Goal: Information Seeking & Learning: Learn about a topic

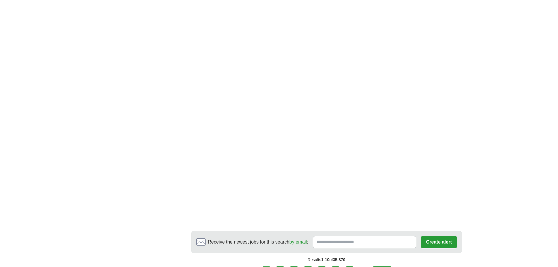
scroll to position [1084, 0]
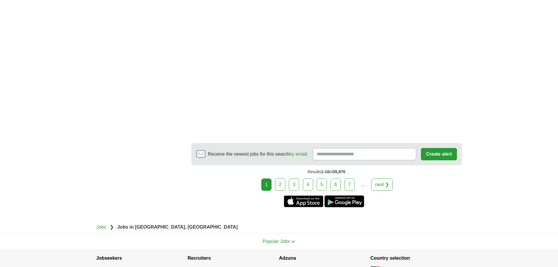
click at [283, 179] on link "2" at bounding box center [280, 184] width 10 height 12
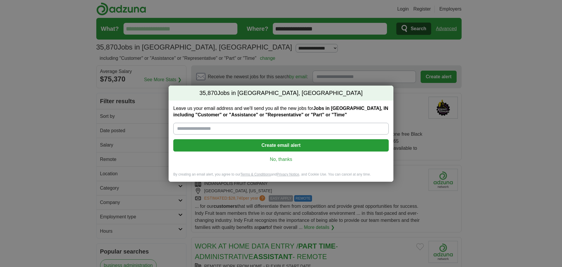
click at [285, 158] on link "No, thanks" at bounding box center [281, 159] width 206 height 6
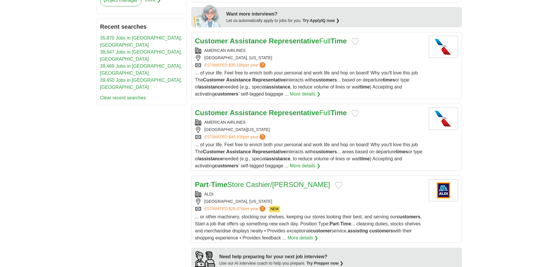
scroll to position [322, 0]
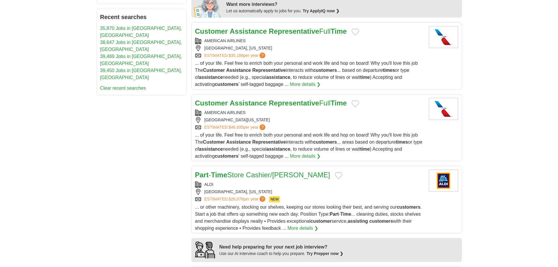
click at [307, 228] on link "More details ❯" at bounding box center [303, 228] width 31 height 7
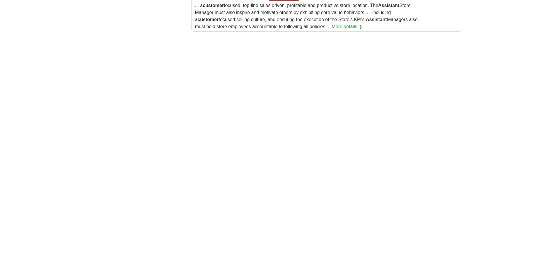
scroll to position [850, 0]
